Goal: Navigation & Orientation: Find specific page/section

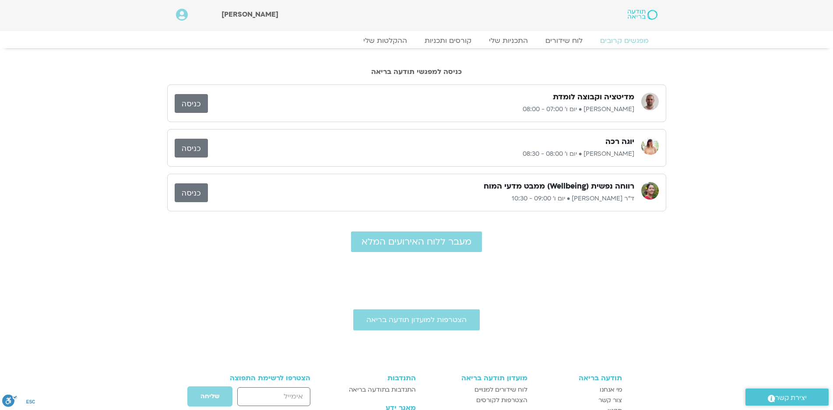
click at [194, 193] on link "כניסה" at bounding box center [191, 192] width 33 height 19
click at [572, 39] on link "לוח שידורים" at bounding box center [564, 40] width 66 height 11
click at [568, 38] on link "לוח שידורים" at bounding box center [564, 40] width 66 height 11
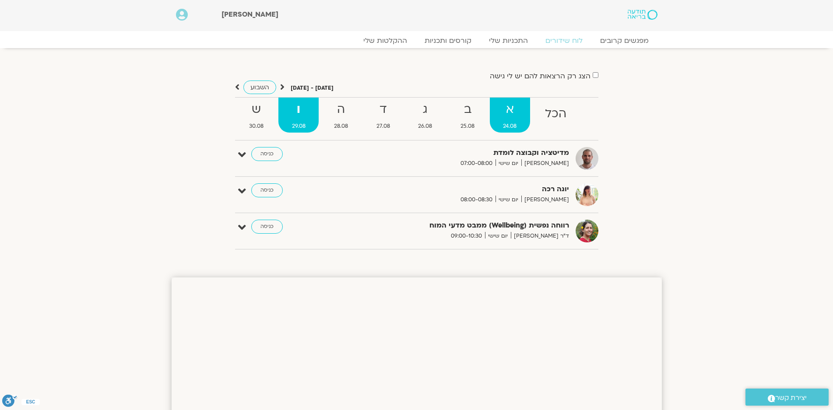
click at [507, 112] on strong "א" at bounding box center [510, 110] width 40 height 20
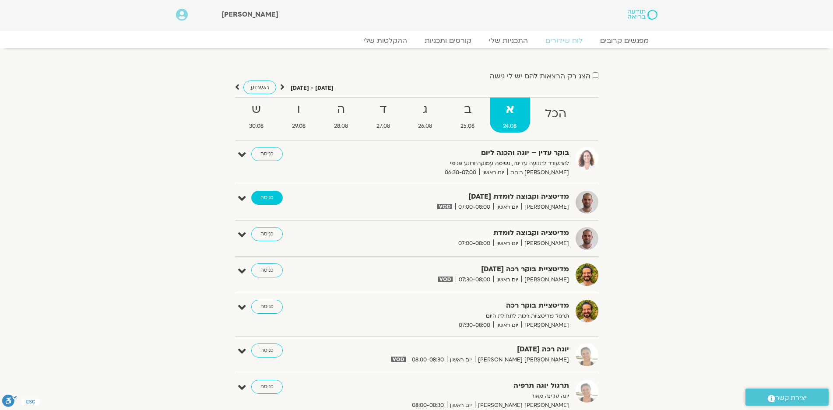
click at [267, 196] on link "כניסה" at bounding box center [267, 198] width 32 height 14
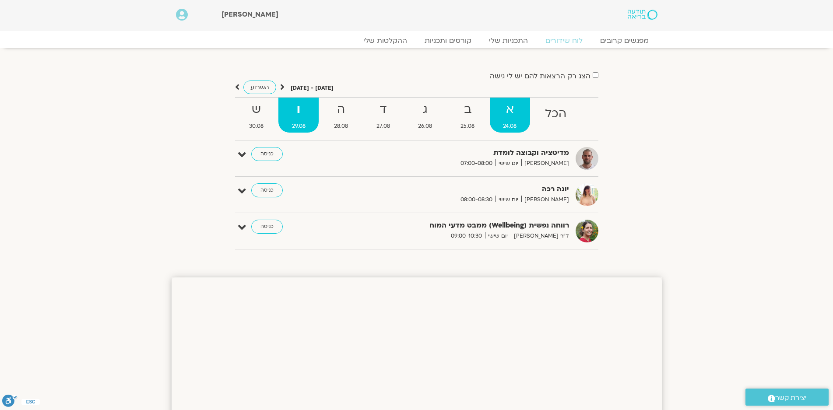
click at [510, 108] on strong "א" at bounding box center [510, 110] width 40 height 20
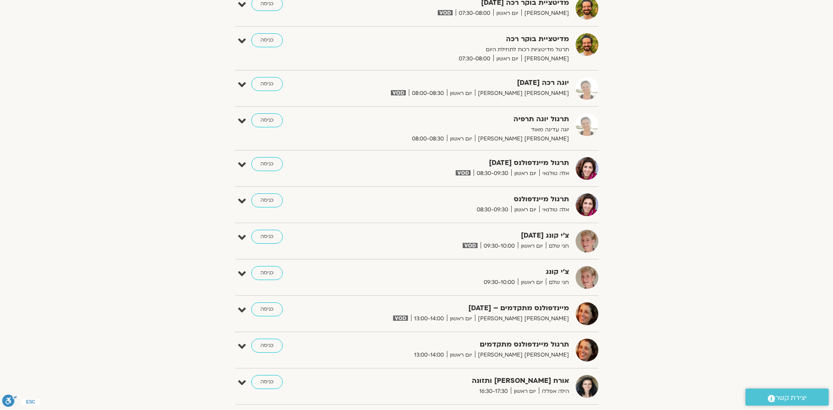
scroll to position [350, 0]
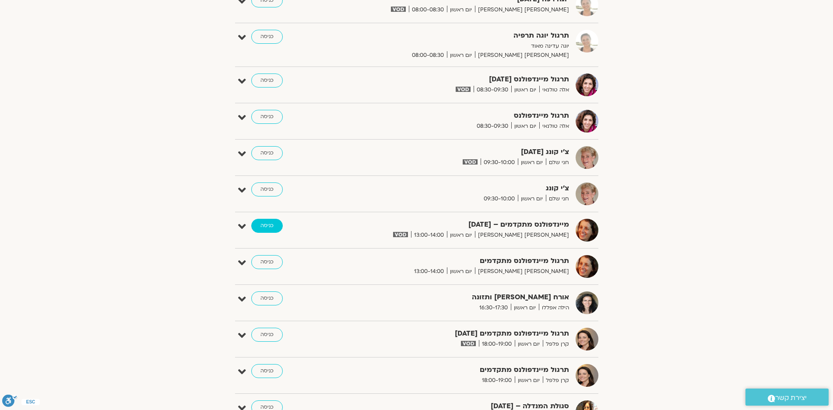
click at [262, 222] on link "כניסה" at bounding box center [267, 226] width 32 height 14
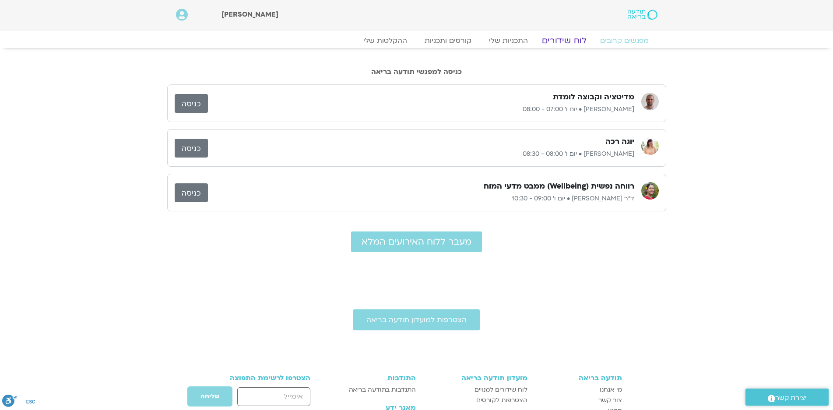
click at [565, 42] on link "לוח שידורים" at bounding box center [564, 40] width 66 height 11
